Goal: Navigation & Orientation: Find specific page/section

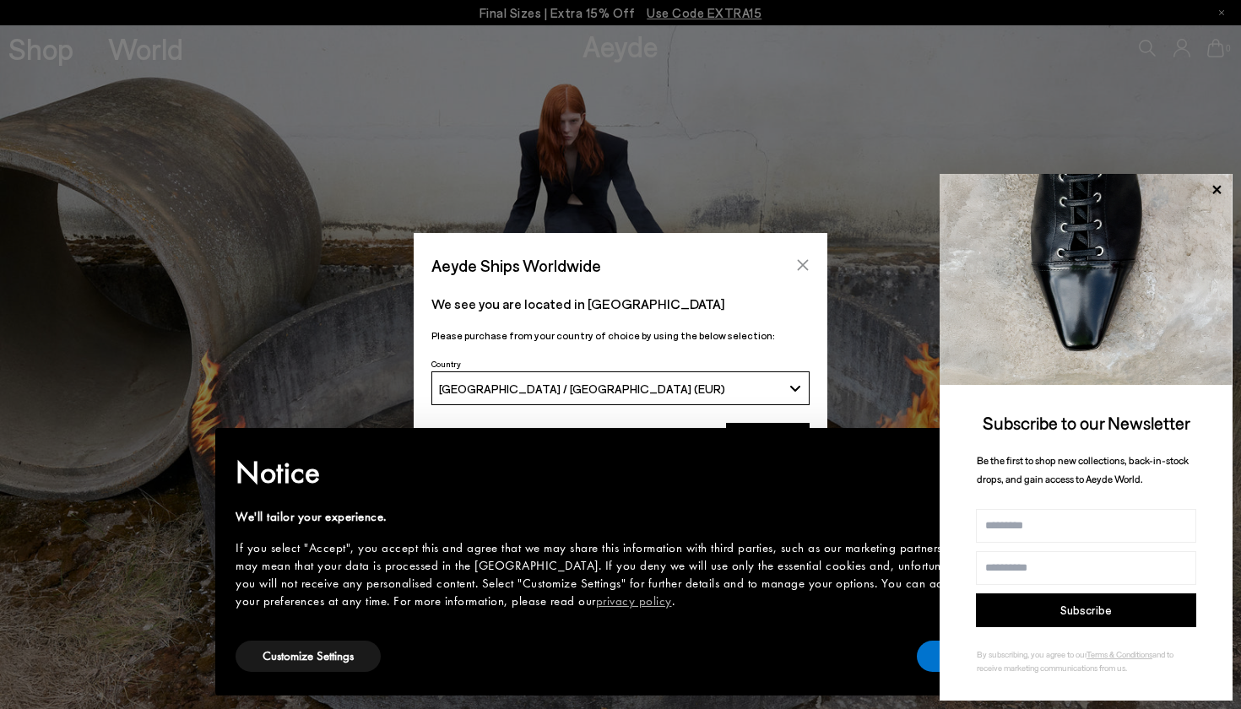
click at [803, 266] on icon "Close" at bounding box center [803, 265] width 11 height 11
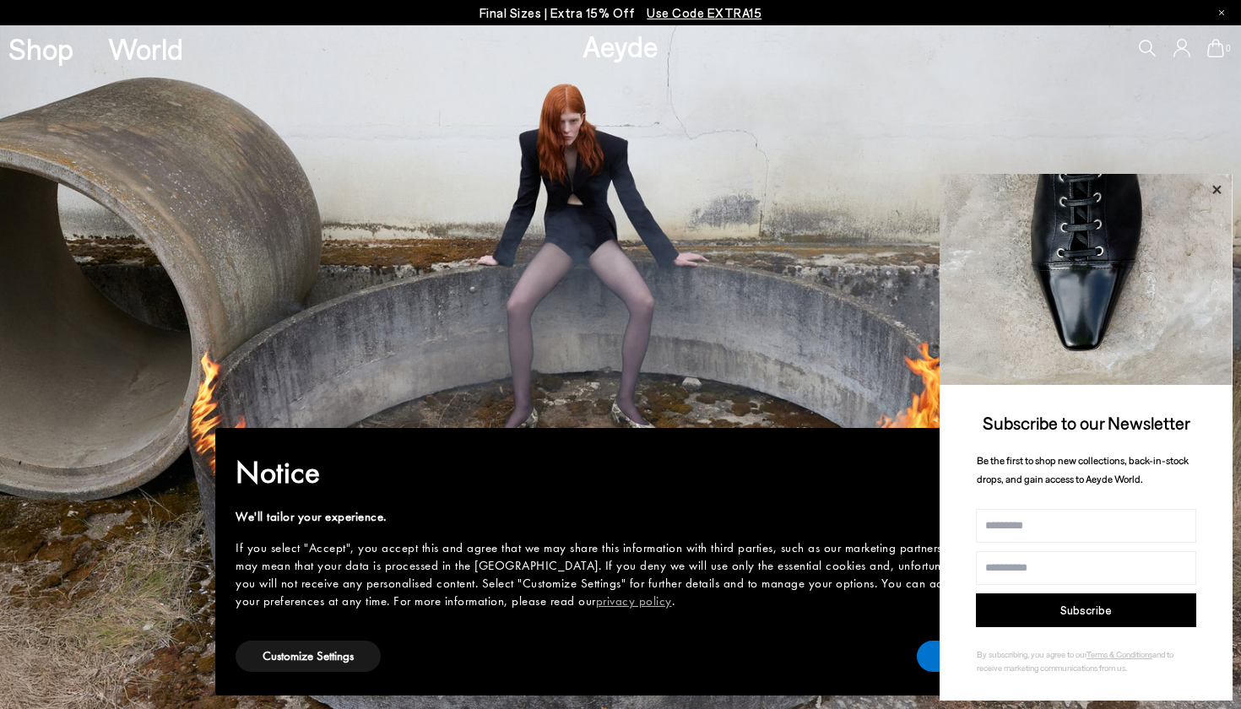
click at [1217, 187] on icon at bounding box center [1216, 190] width 22 height 22
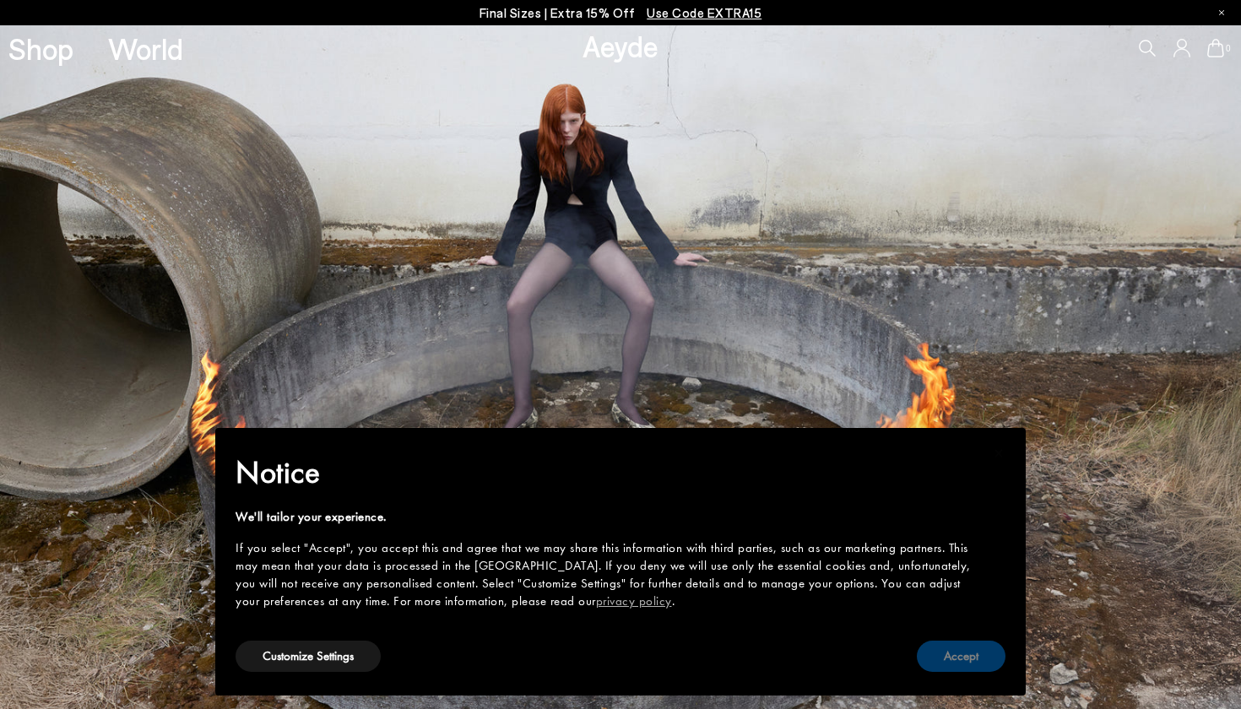
click at [965, 668] on button "Accept" at bounding box center [961, 656] width 89 height 31
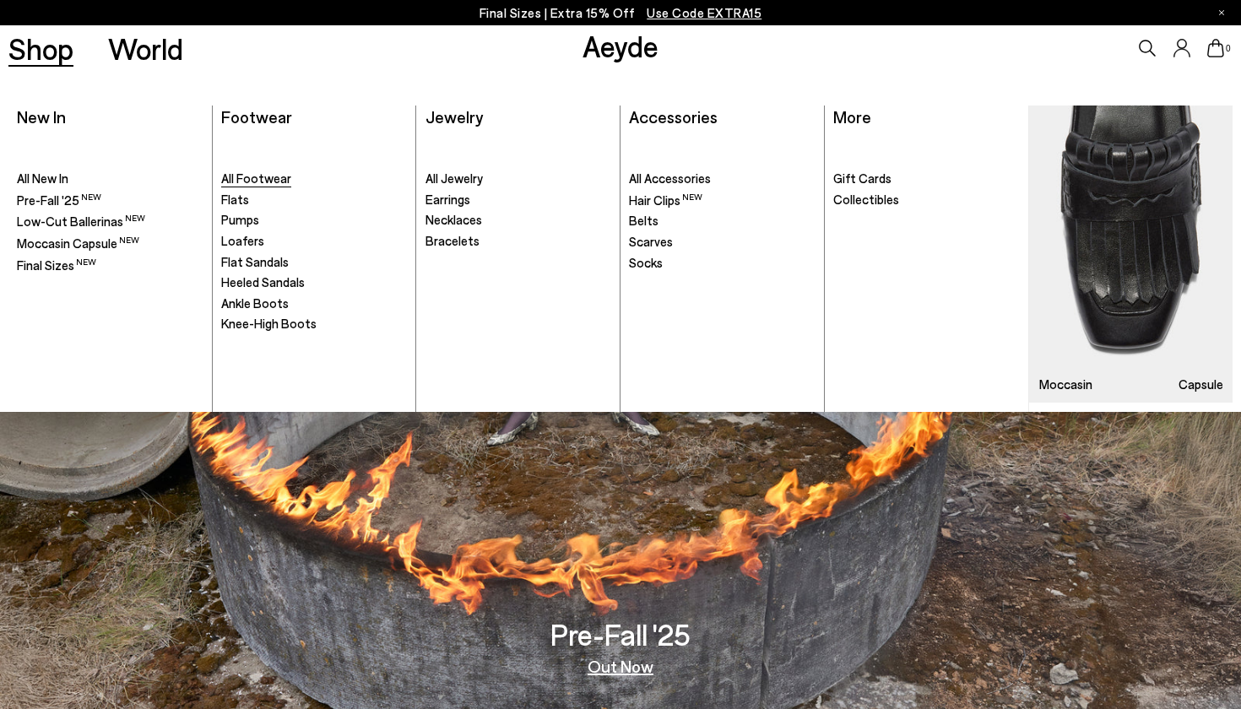
click at [258, 179] on span "All Footwear" at bounding box center [256, 178] width 70 height 15
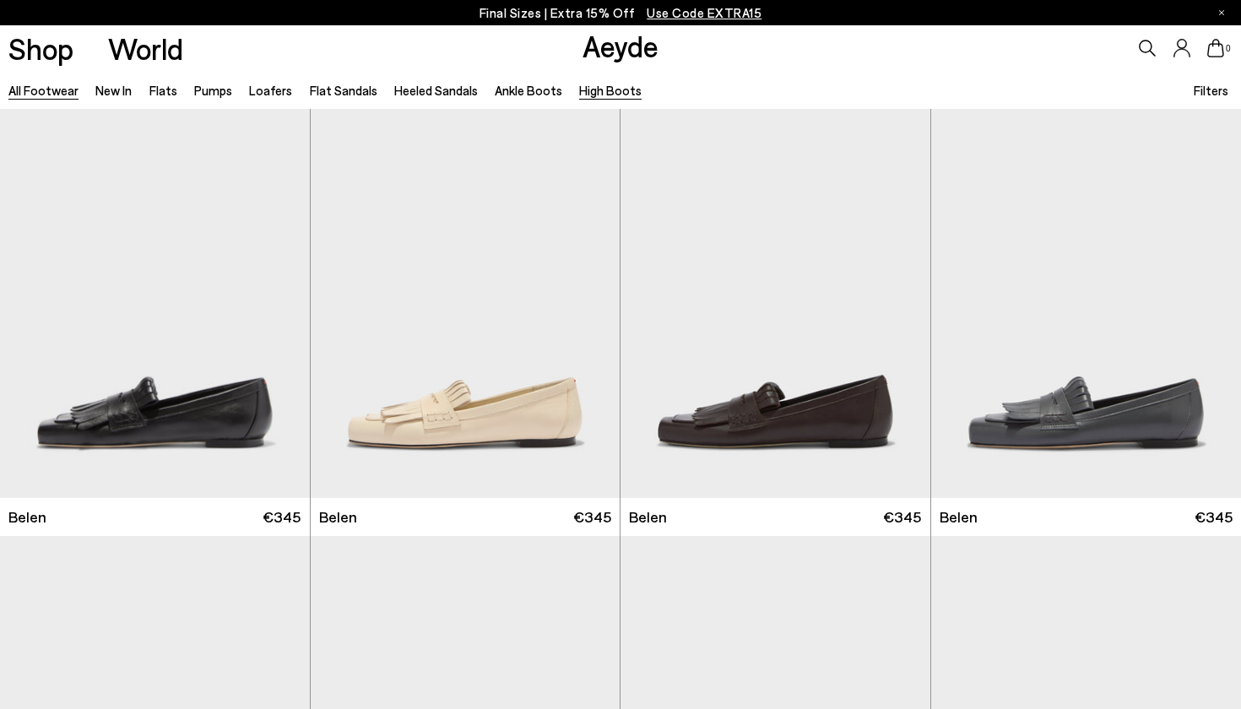
click at [586, 89] on link "High Boots" at bounding box center [610, 90] width 62 height 15
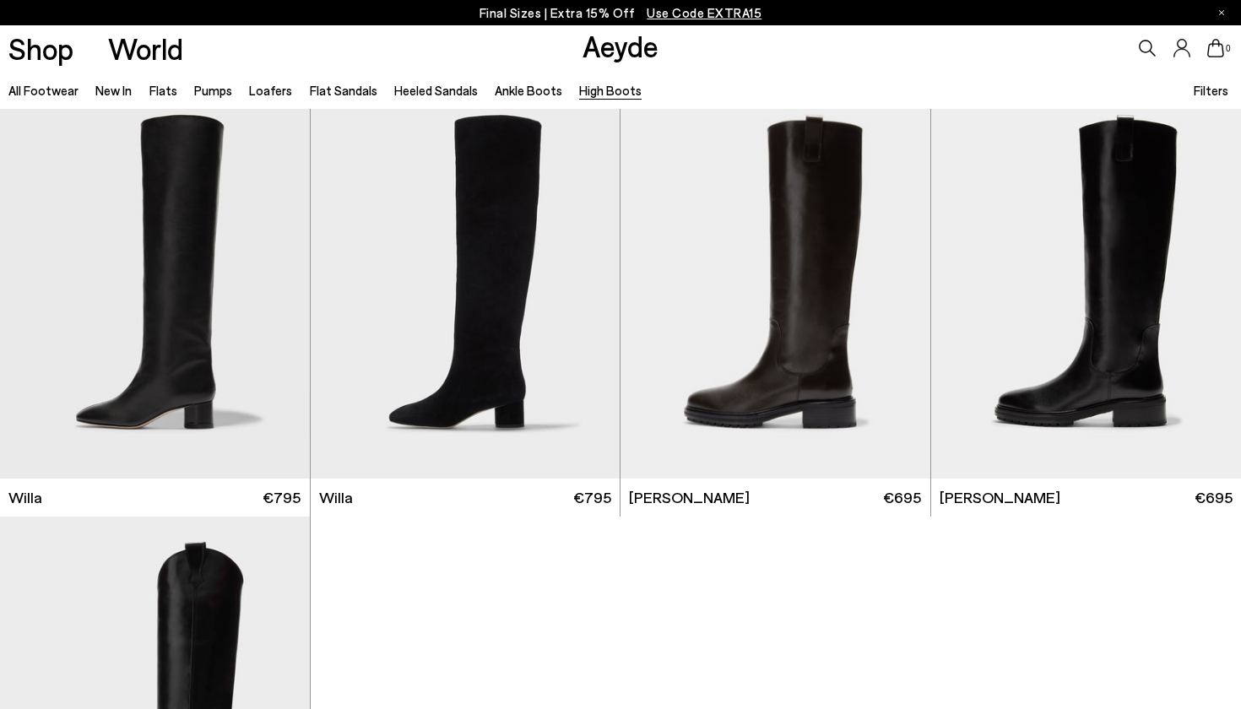
scroll to position [160, 0]
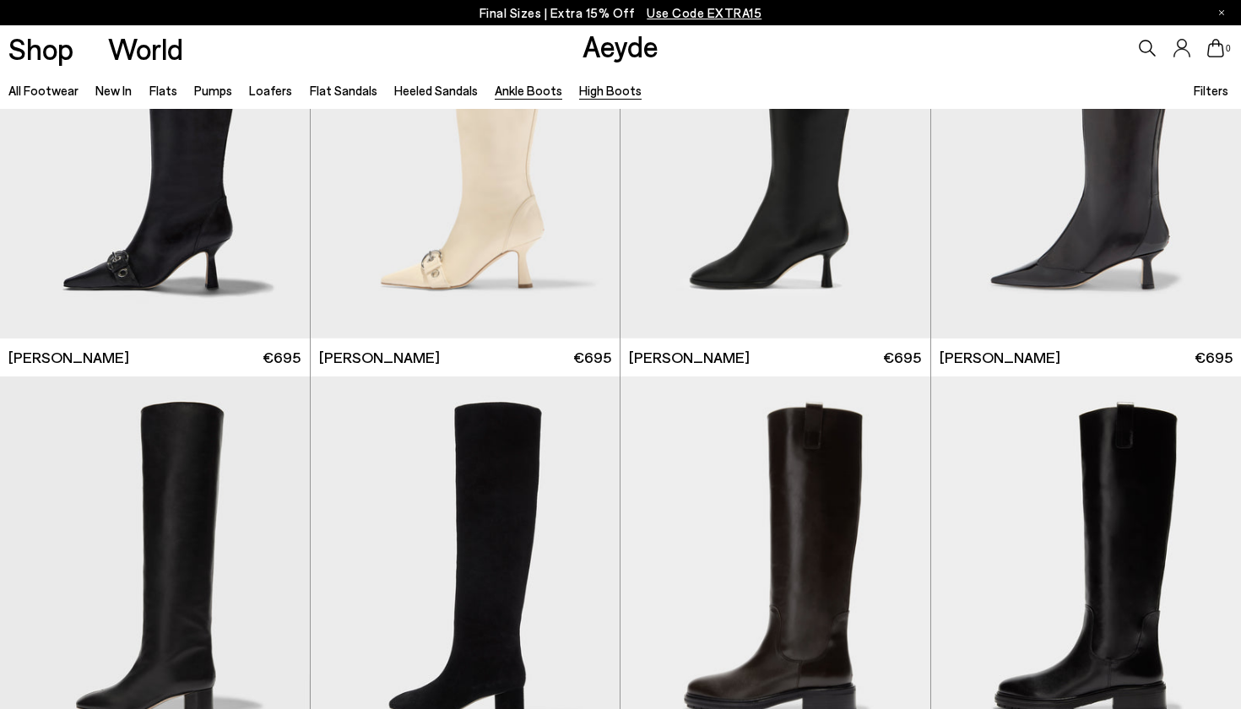
click at [519, 92] on link "Ankle Boots" at bounding box center [529, 90] width 68 height 15
